Goal: Transaction & Acquisition: Purchase product/service

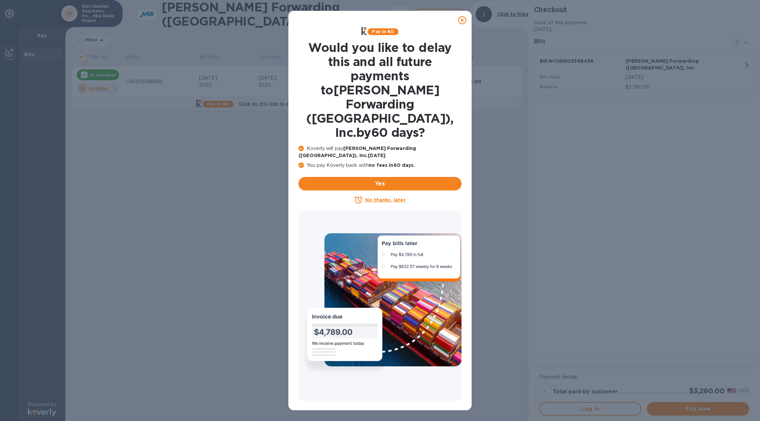
click at [387, 197] on u "No thanks, later" at bounding box center [385, 199] width 40 height 5
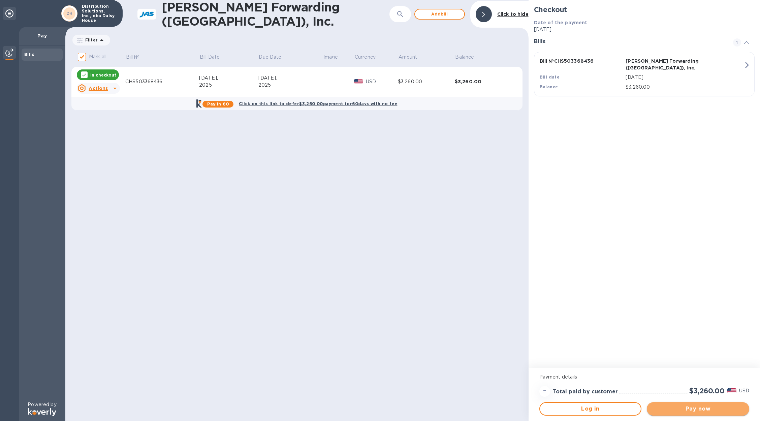
click at [700, 408] on span "Pay now" at bounding box center [699, 409] width 92 height 8
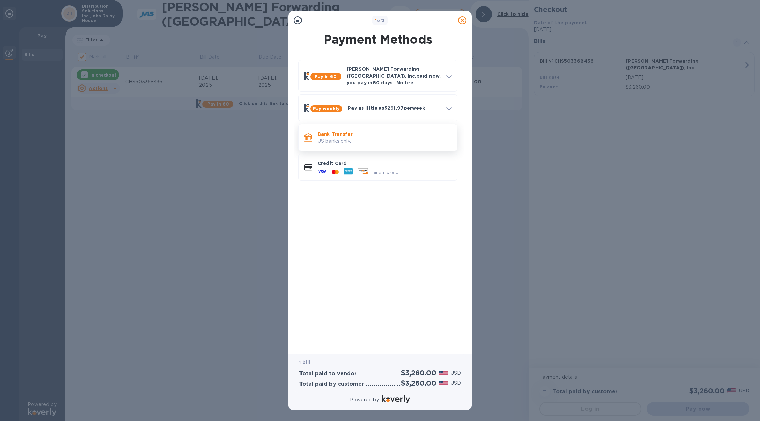
click at [344, 138] on p "US banks only." at bounding box center [385, 141] width 134 height 7
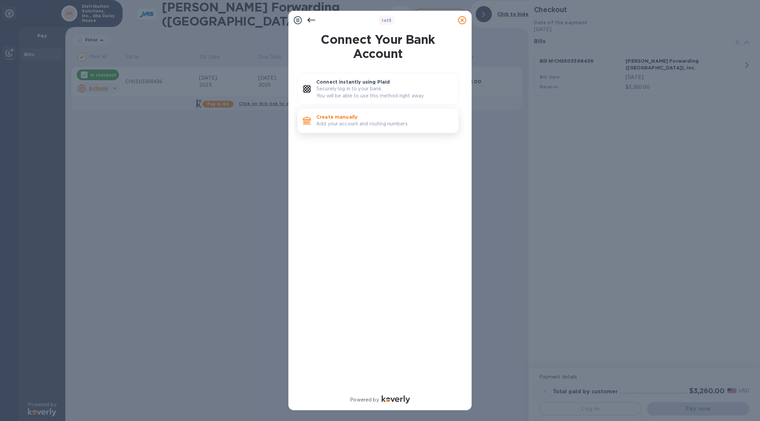
click at [336, 118] on p "Create manually" at bounding box center [384, 117] width 137 height 7
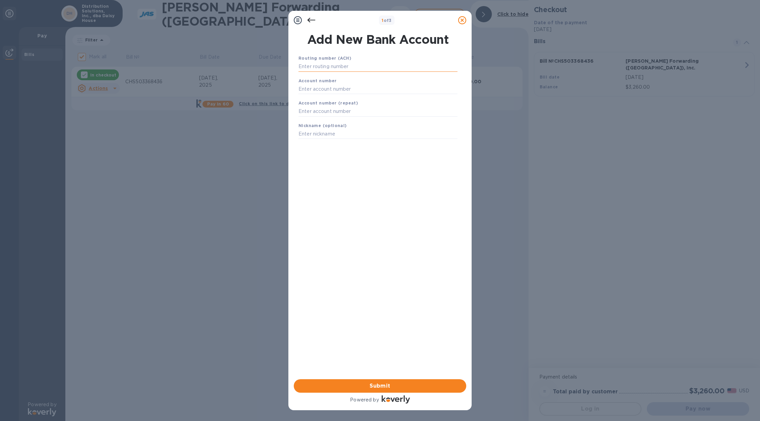
click at [326, 69] on input "text" at bounding box center [378, 67] width 159 height 10
type input "102000021"
click at [326, 97] on input "text" at bounding box center [378, 97] width 159 height 10
type input "103674476439"
click at [335, 123] on input "text" at bounding box center [378, 120] width 159 height 10
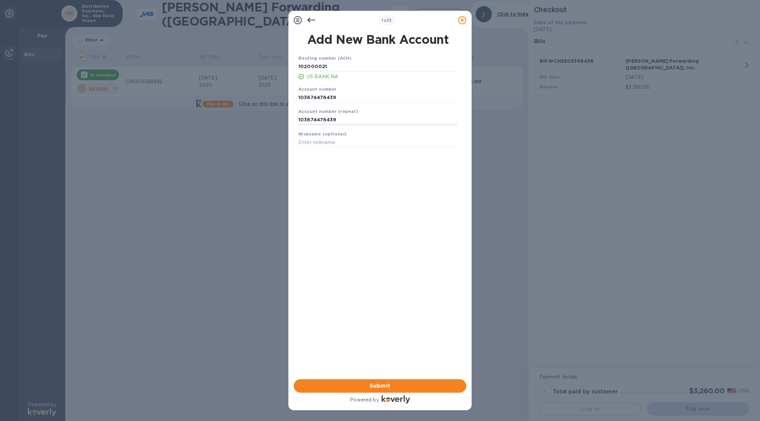
type input "103674476439"
click at [400, 280] on div "Routing number (ACH) [US_BANK_ROUTING_MICR] US BANK NA Account number 103674476…" at bounding box center [378, 208] width 173 height 318
click at [383, 381] on button "Submit" at bounding box center [380, 385] width 173 height 13
